Goal: Obtain resource: Download file/media

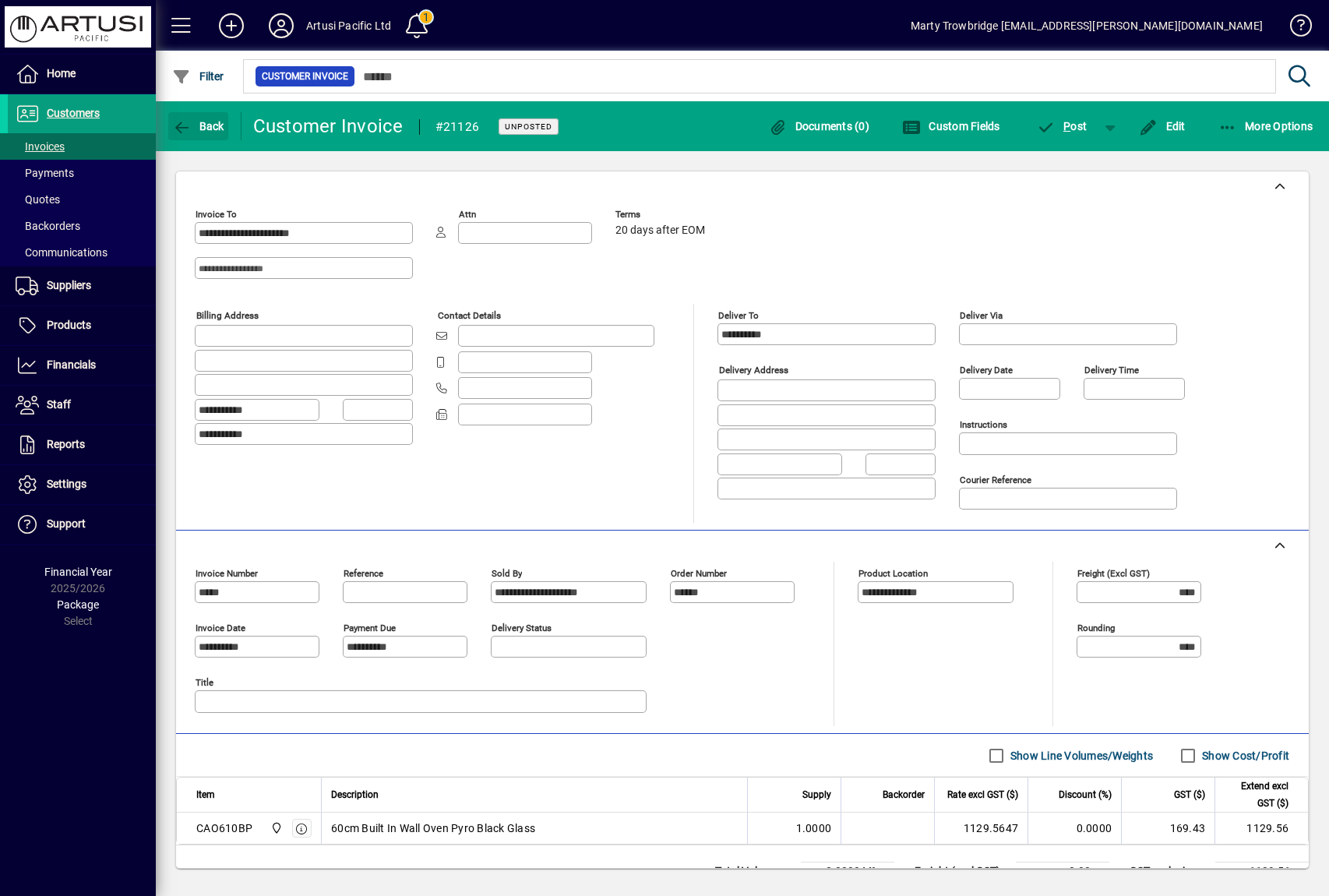
click at [217, 123] on span "Back" at bounding box center [198, 125] width 52 height 13
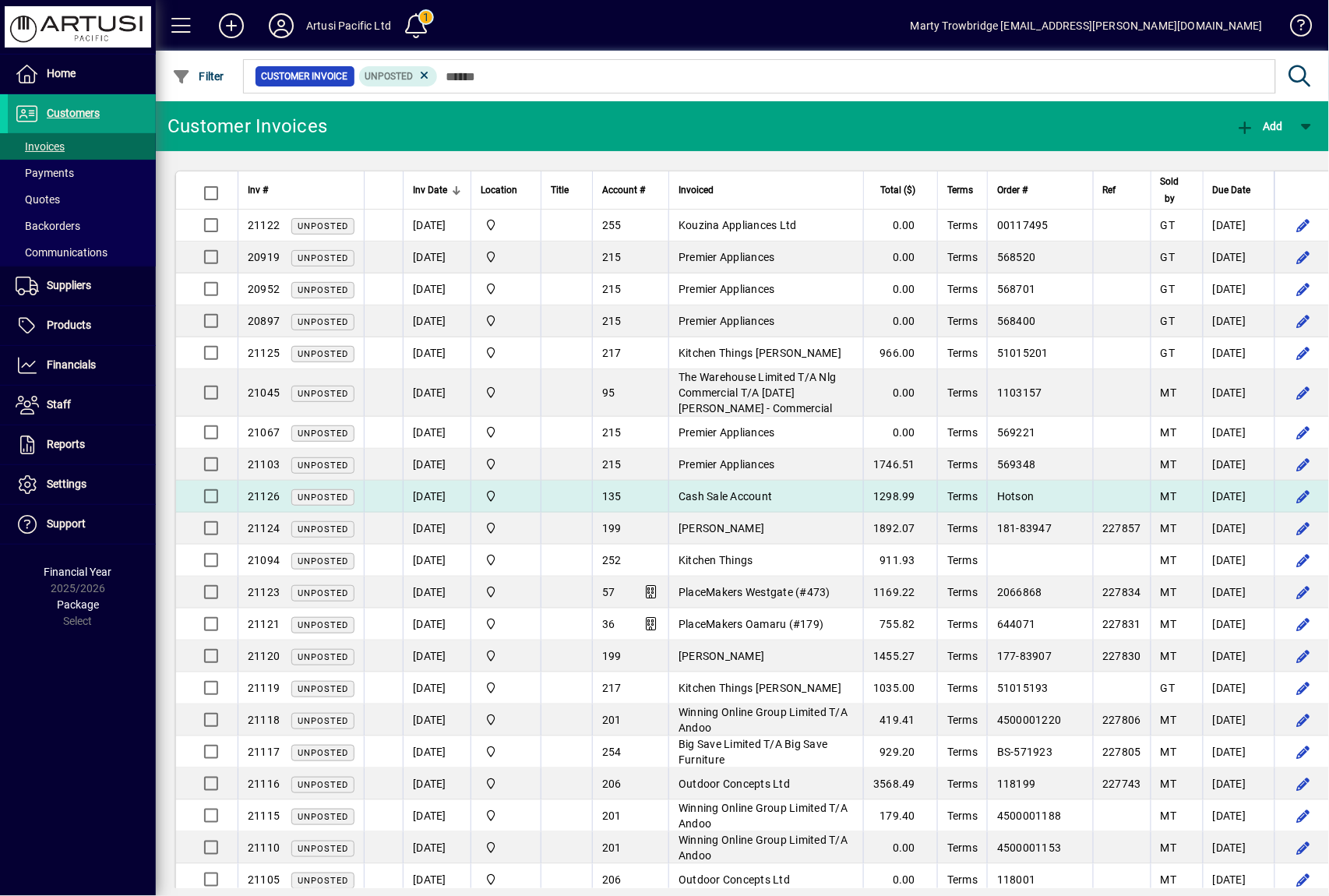
click at [587, 491] on td at bounding box center [566, 496] width 51 height 32
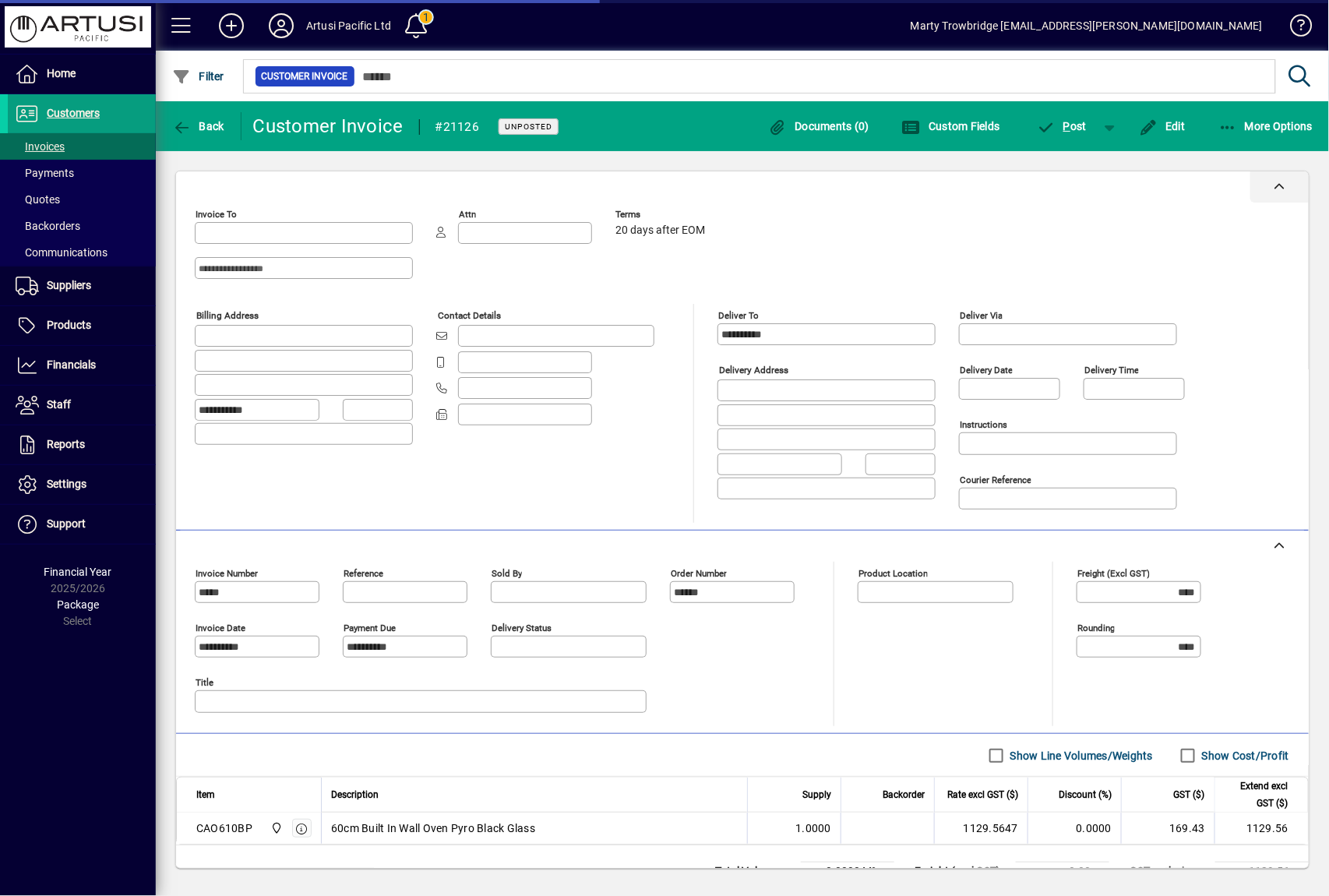
type input "**********"
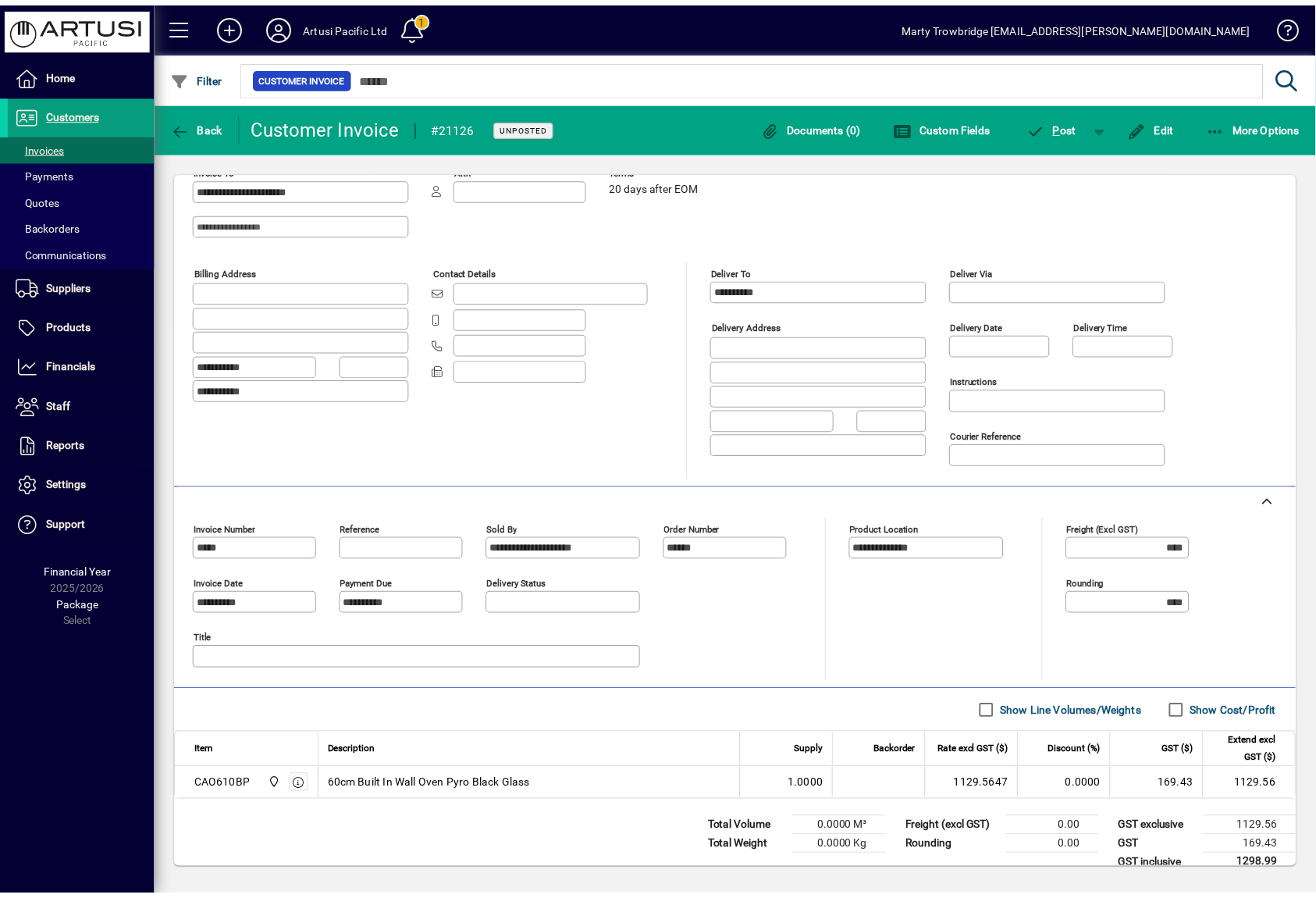
scroll to position [66, 0]
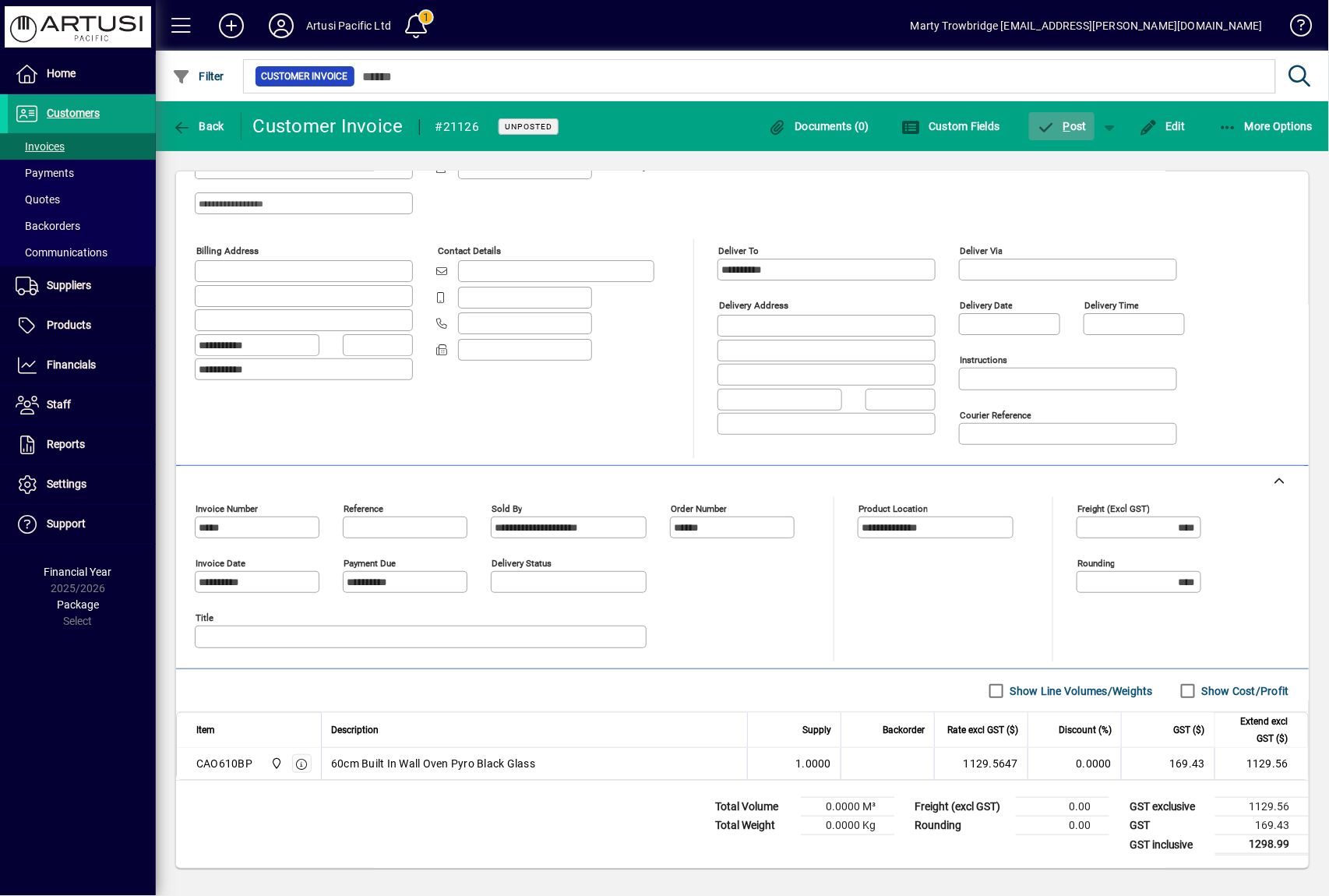
click at [1078, 125] on span "P ost" at bounding box center [1062, 125] width 51 height 13
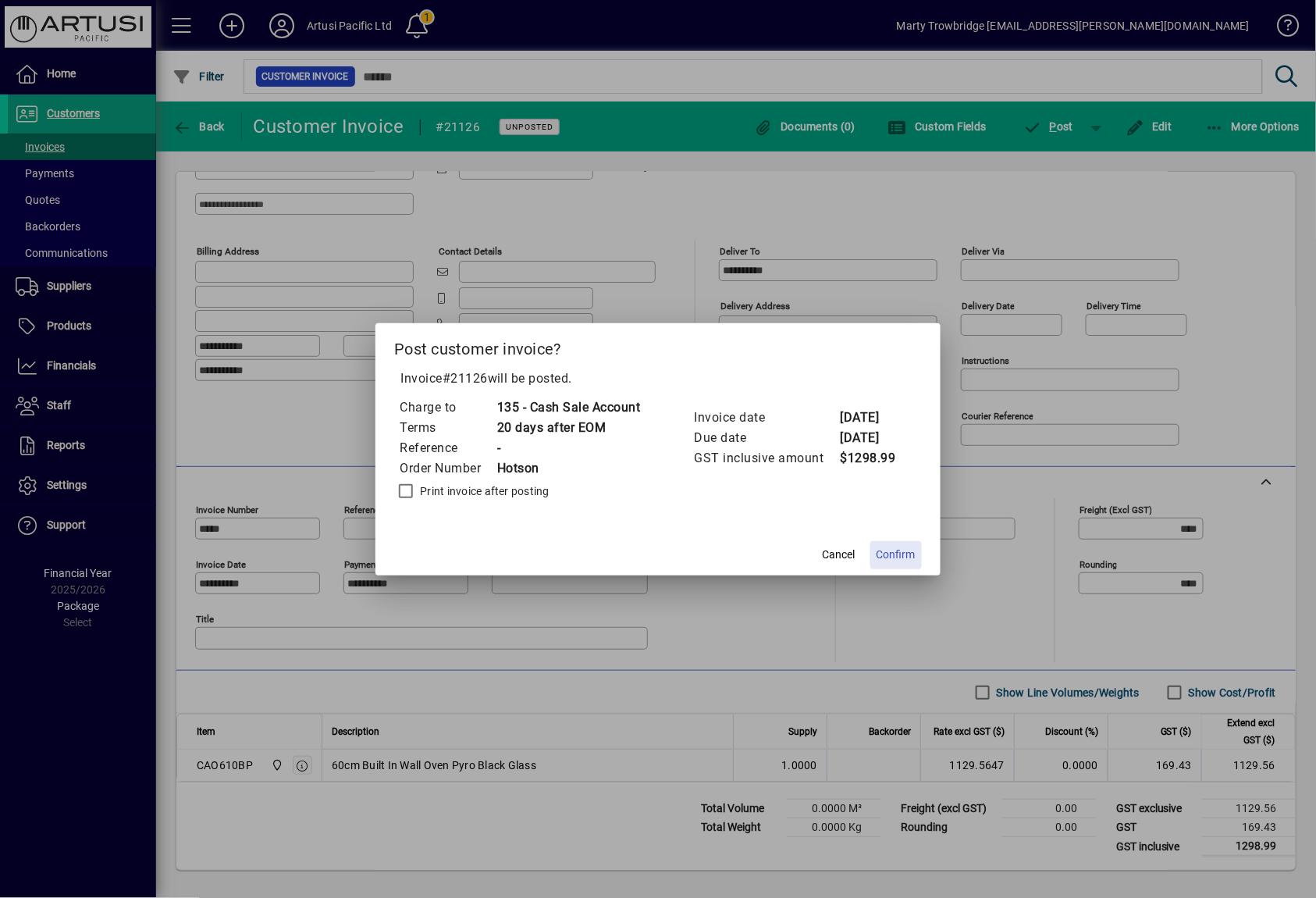
click at [905, 548] on span "Confirm" at bounding box center [895, 555] width 39 height 17
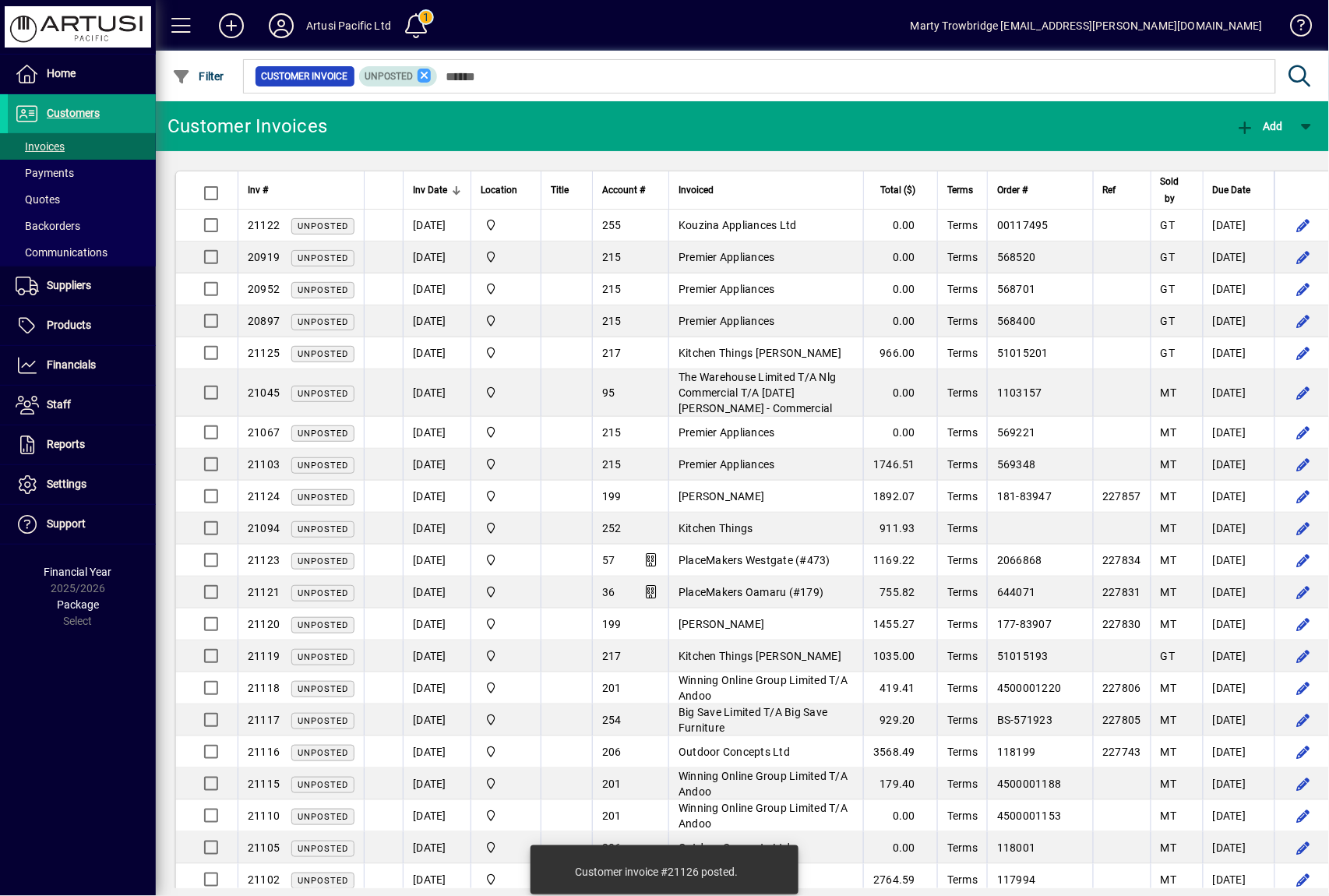
click at [428, 74] on icon at bounding box center [424, 75] width 14 height 14
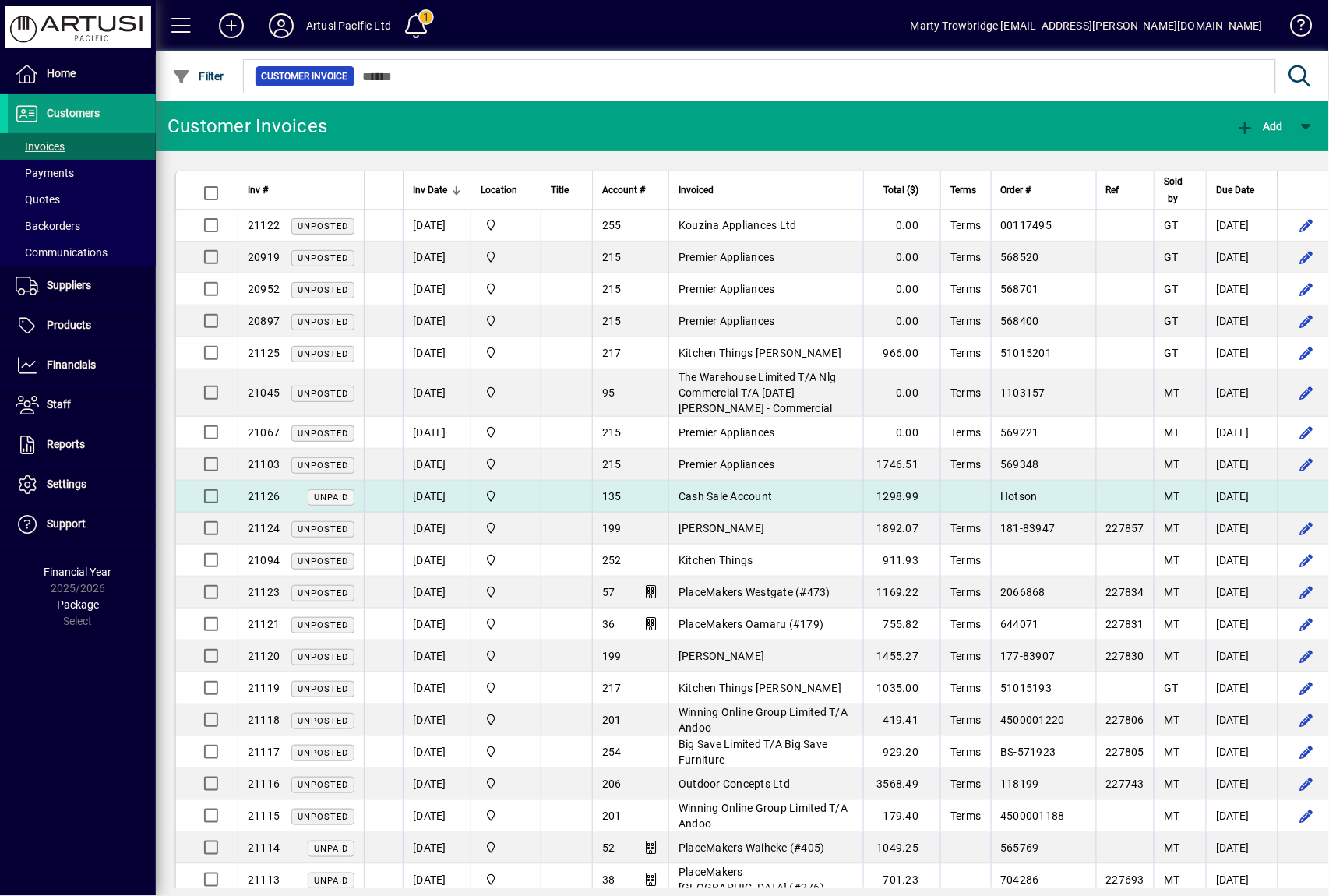
click at [557, 493] on td at bounding box center [566, 496] width 51 height 32
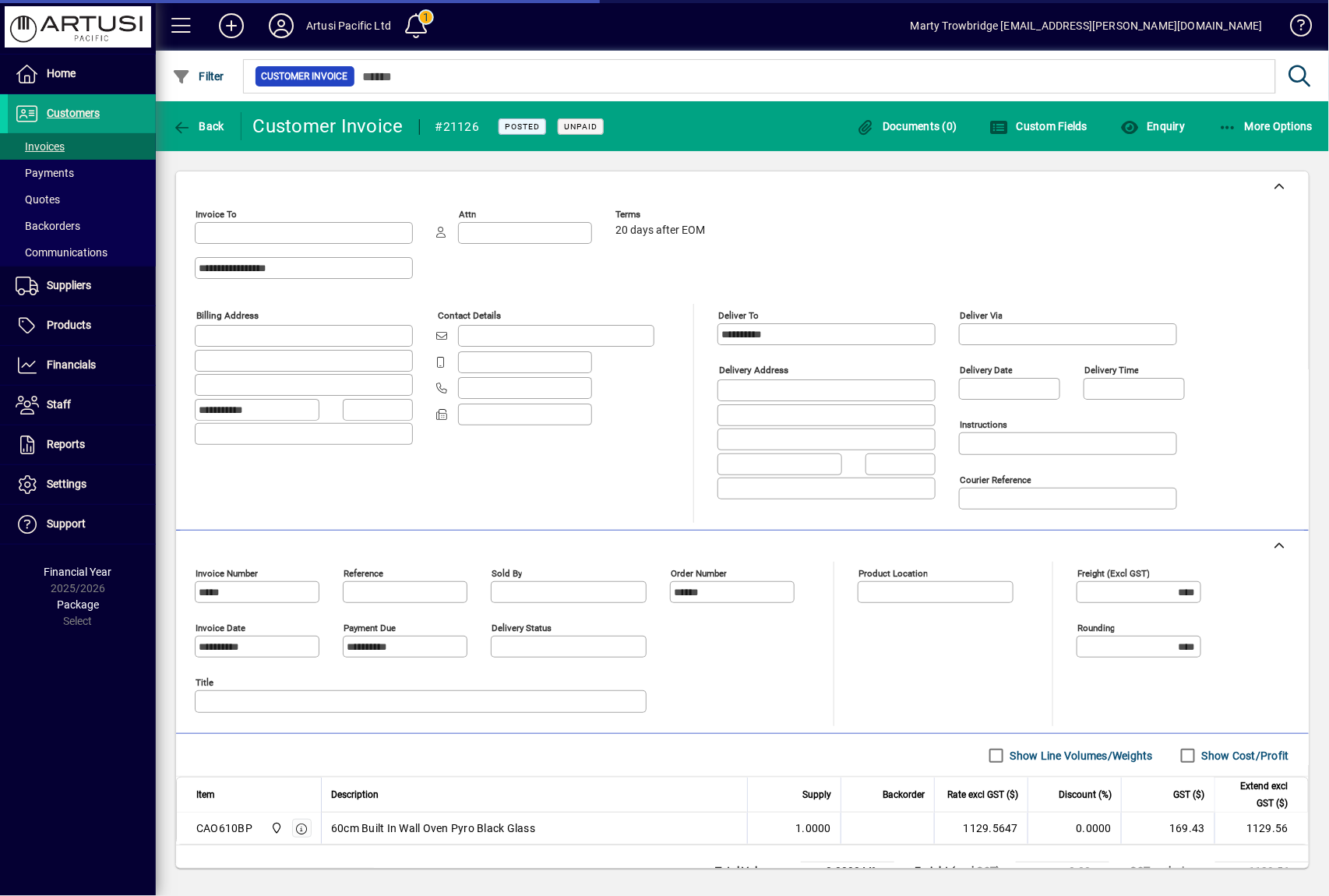
type input "**********"
click at [1239, 123] on span "More Options" at bounding box center [1266, 125] width 95 height 13
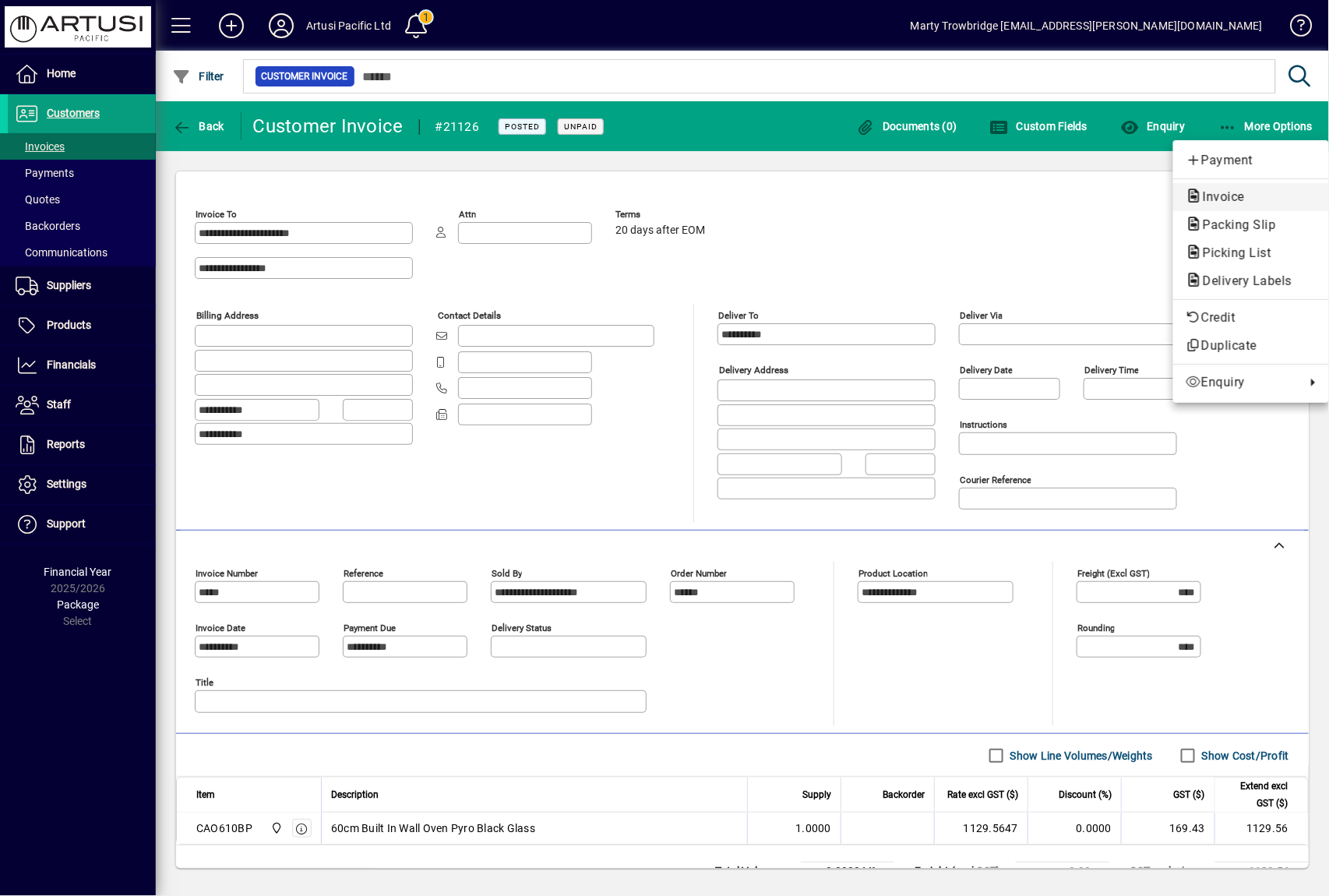
click at [1239, 188] on span "Invoice" at bounding box center [1251, 197] width 131 height 18
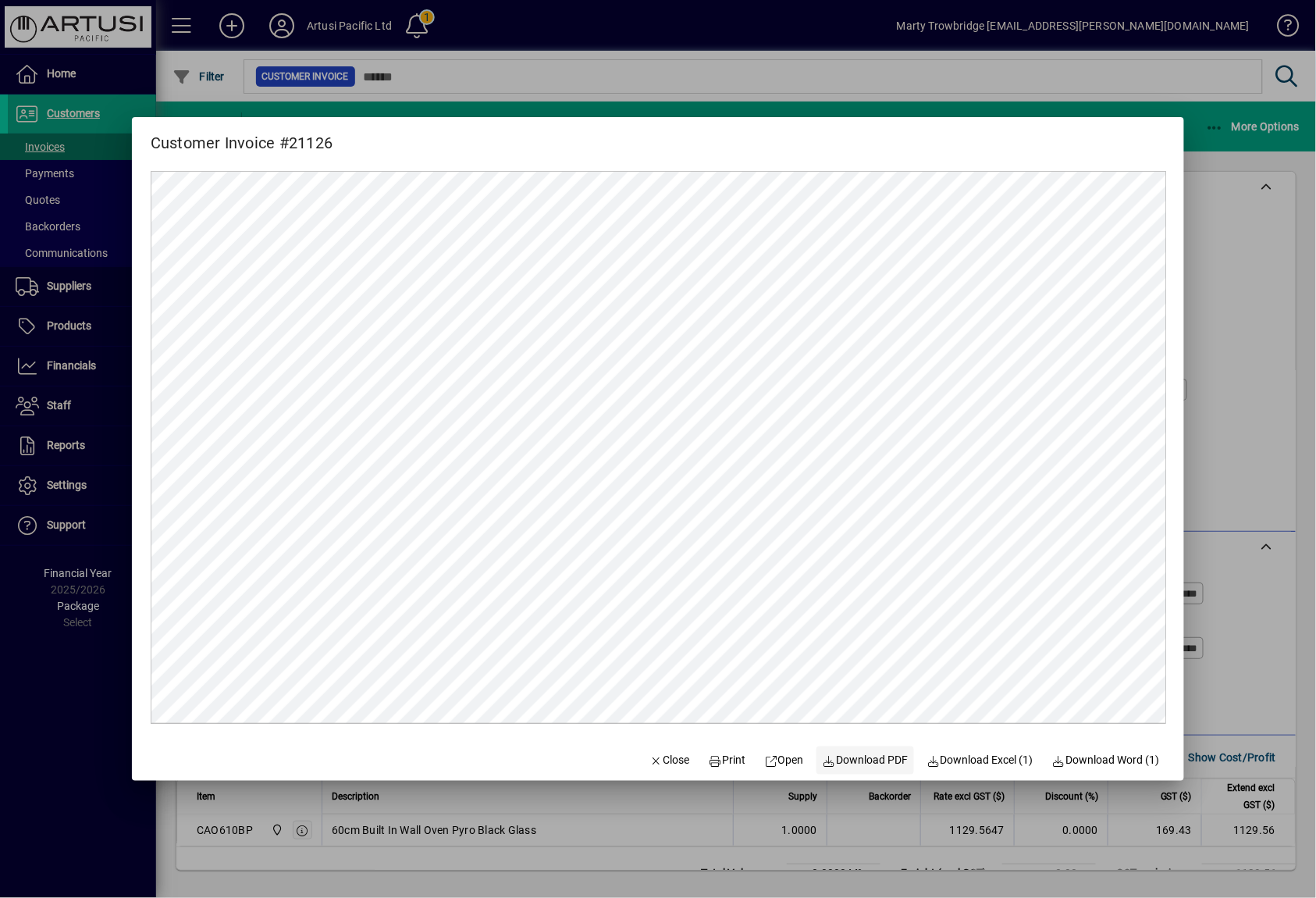
click at [897, 755] on span "Download PDF" at bounding box center [865, 760] width 85 height 17
click at [654, 760] on span "Close" at bounding box center [670, 760] width 40 height 17
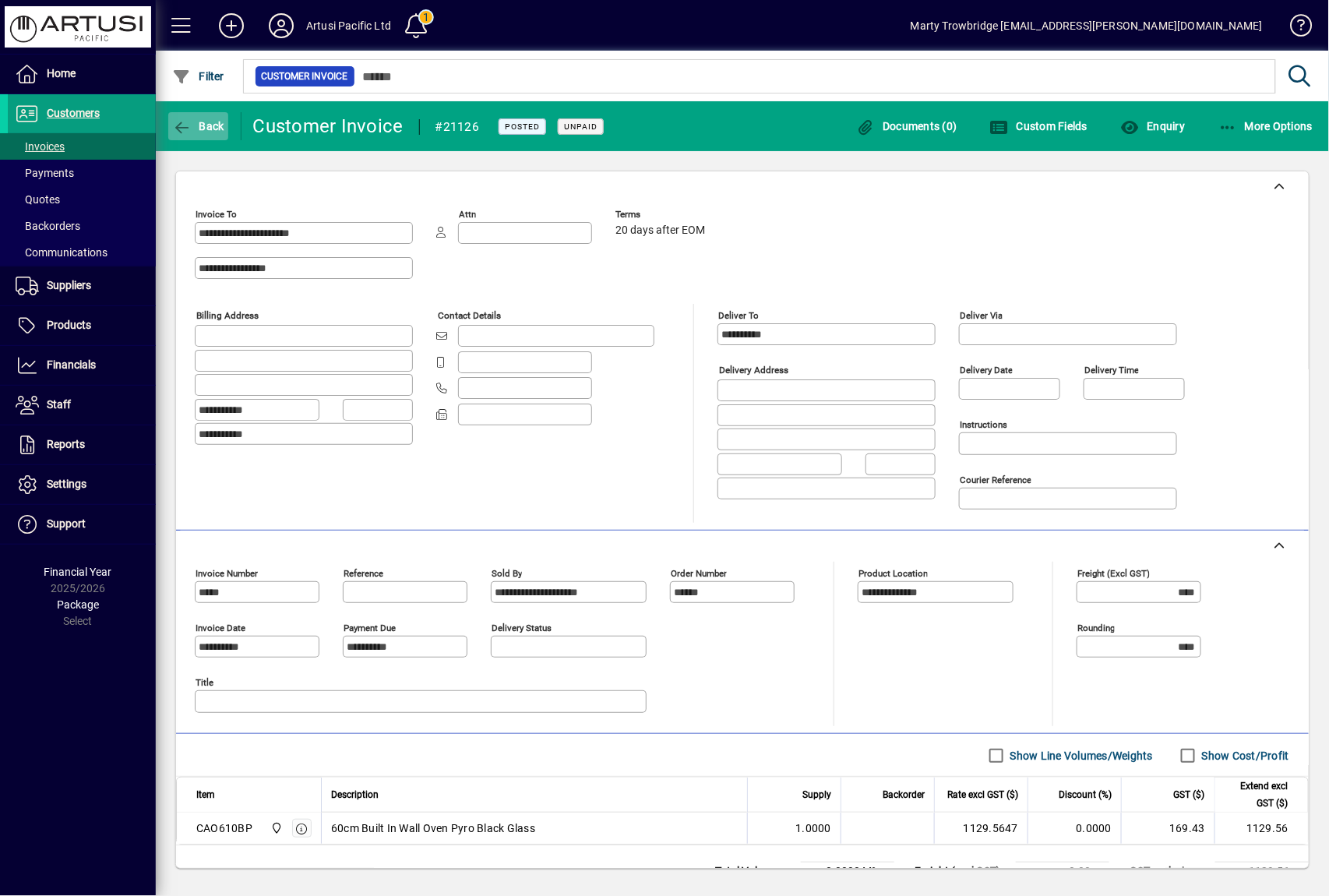
click at [216, 131] on span "Back" at bounding box center [198, 125] width 52 height 13
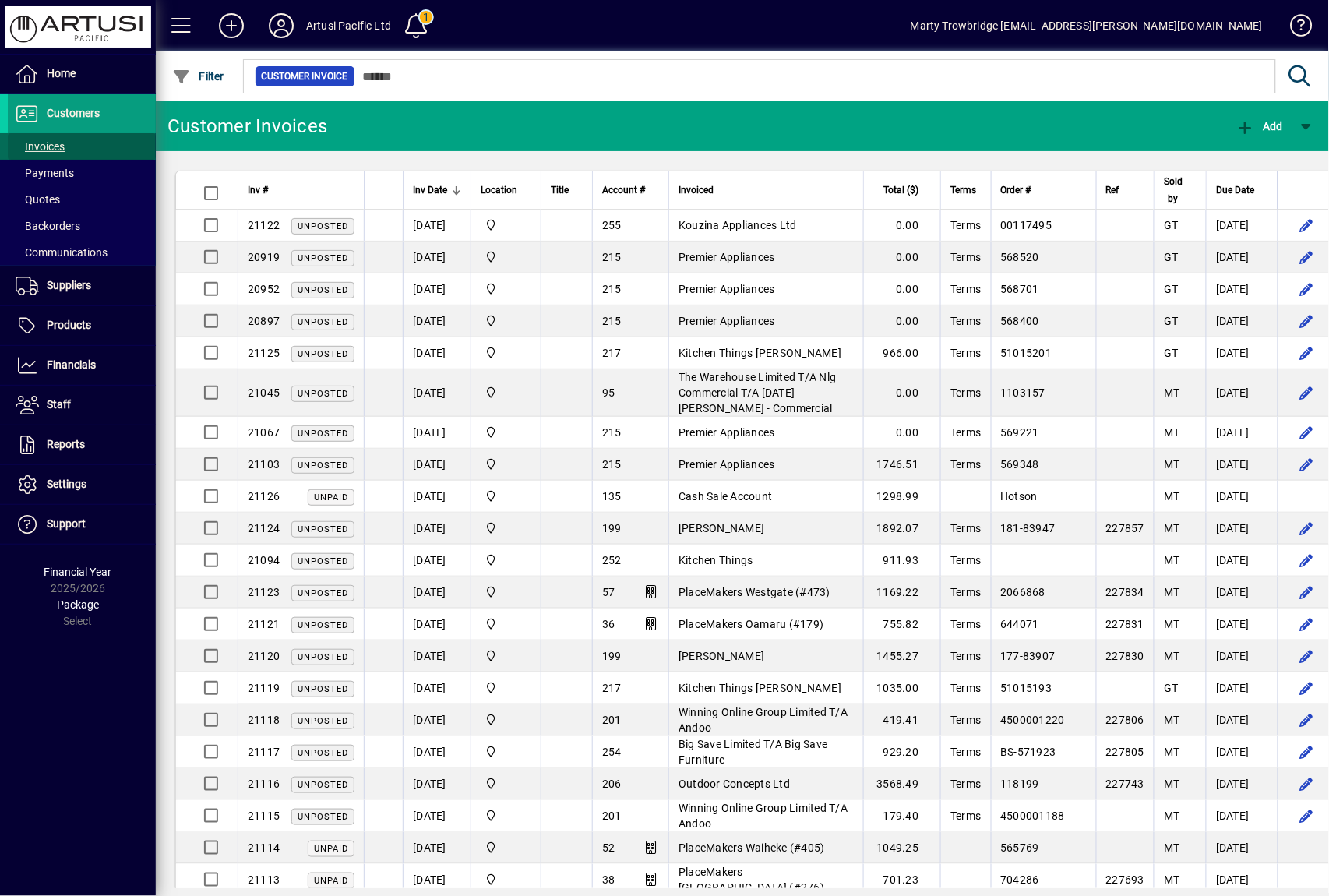
click at [56, 141] on span "Invoices" at bounding box center [40, 146] width 49 height 13
